Goal: Task Accomplishment & Management: Use online tool/utility

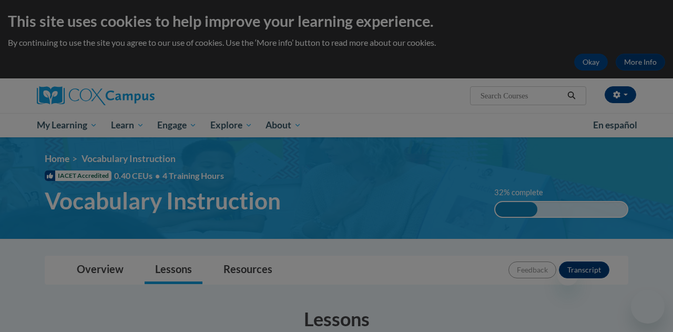
scroll to position [572, 0]
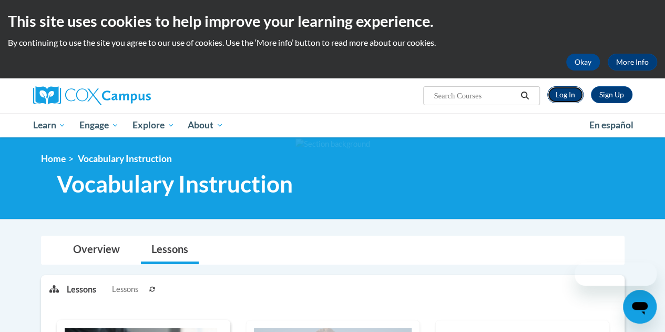
click at [567, 91] on link "Log In" at bounding box center [566, 94] width 36 height 17
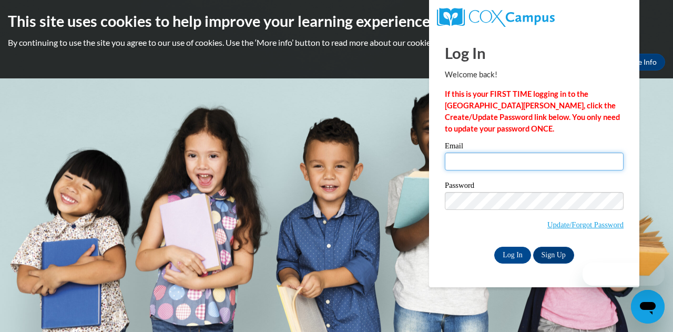
click at [471, 164] on input "Email" at bounding box center [534, 162] width 179 height 18
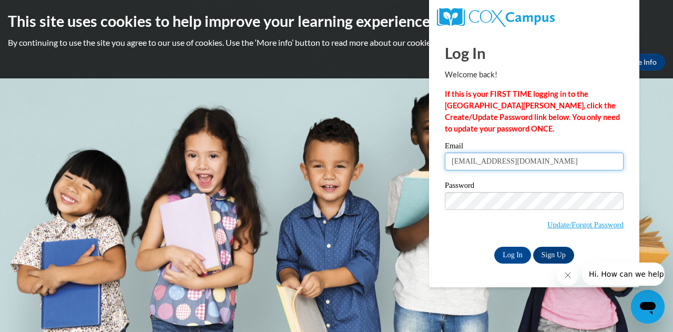
type input "emmacosson101@gmail.com"
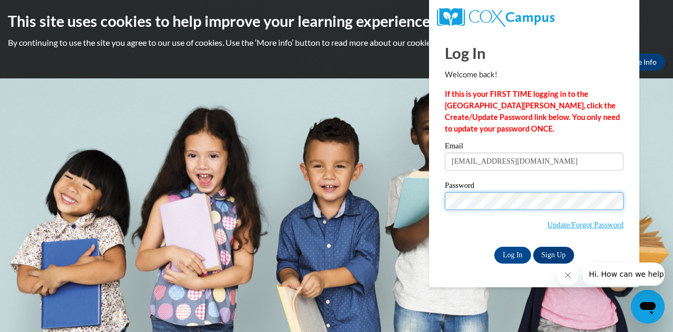
click at [495, 247] on input "Log In" at bounding box center [513, 255] width 37 height 17
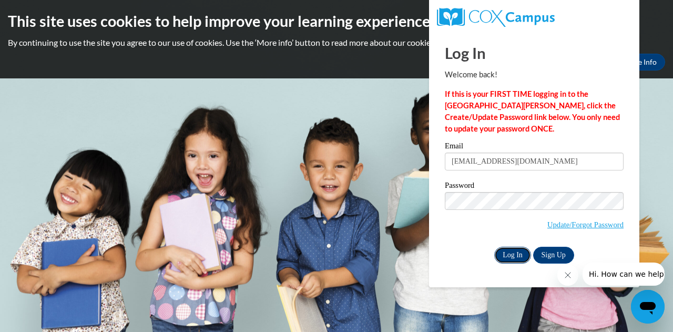
click at [503, 256] on input "Log In" at bounding box center [513, 255] width 37 height 17
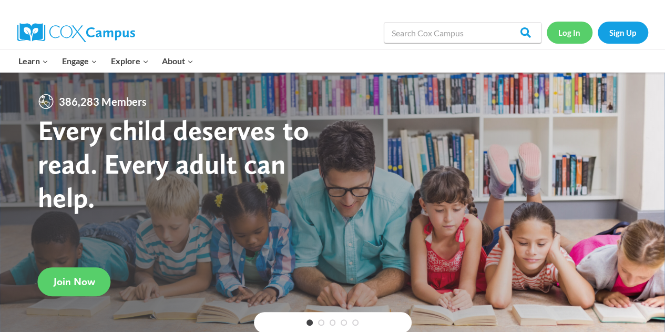
click at [573, 33] on link "Log In" at bounding box center [570, 33] width 46 height 22
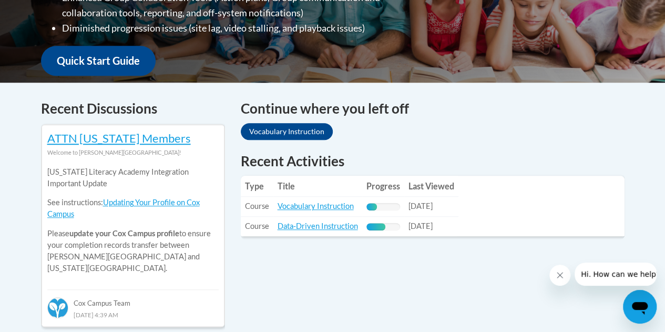
scroll to position [366, 0]
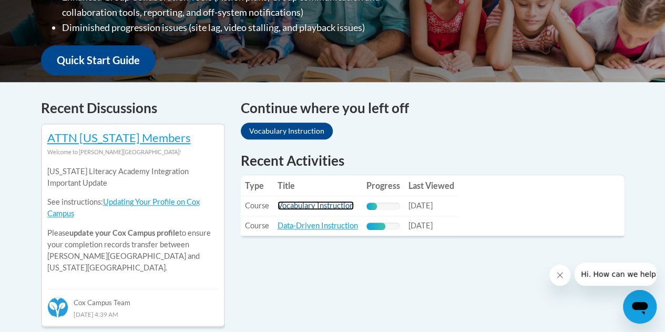
click at [314, 206] on link "Vocabulary Instruction" at bounding box center [316, 205] width 76 height 9
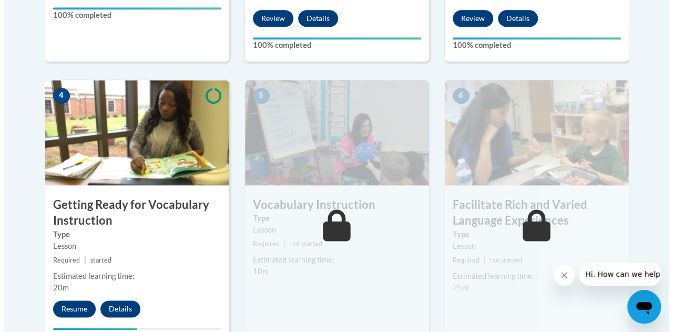
scroll to position [576, 0]
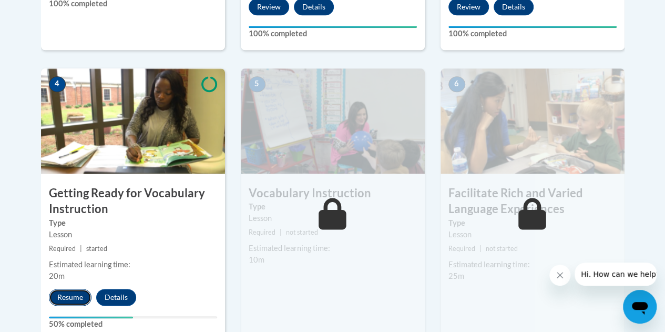
click at [69, 292] on button "Resume" at bounding box center [70, 297] width 43 height 17
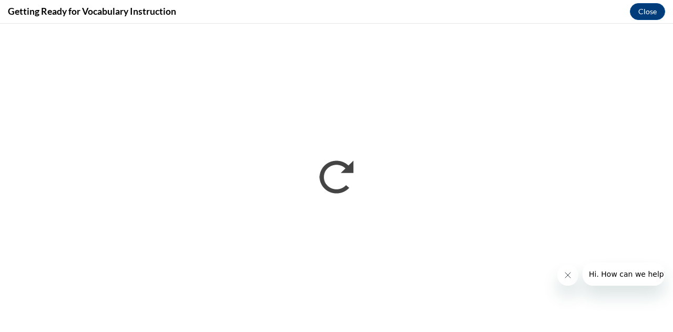
scroll to position [0, 0]
